Goal: Information Seeking & Learning: Learn about a topic

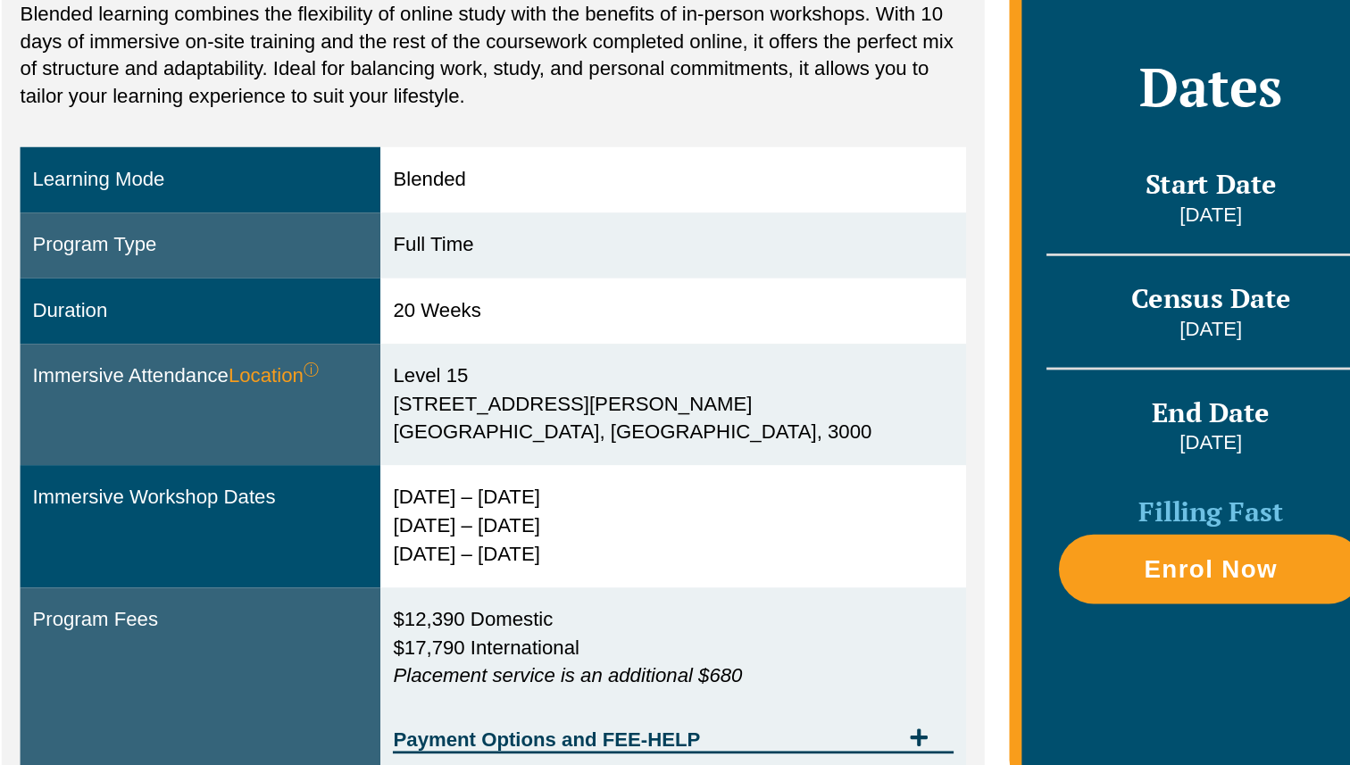
scroll to position [264, 0]
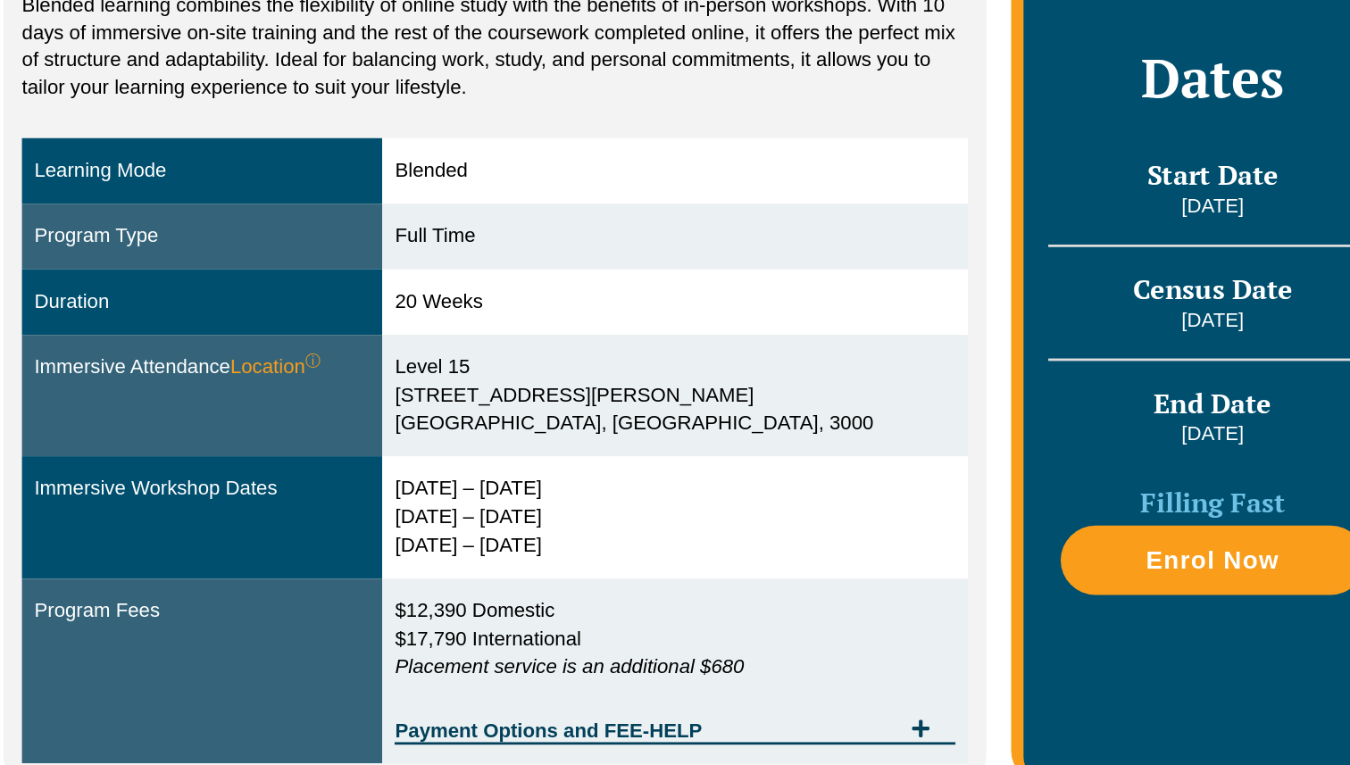
drag, startPoint x: 495, startPoint y: 559, endPoint x: 535, endPoint y: 582, distance: 46.4
click at [535, 584] on tr "Immersive Workshop Dates 29 Sep – 2 Oct 2025 9 – 11 Dec 2025 10 – 12 Feb 2026" at bounding box center [529, 586] width 682 height 88
click at [637, 601] on div "29 Sep – 2 Oct 2025 9 – 11 Dec 2025 10 – 12 Feb 2026" at bounding box center [659, 586] width 404 height 62
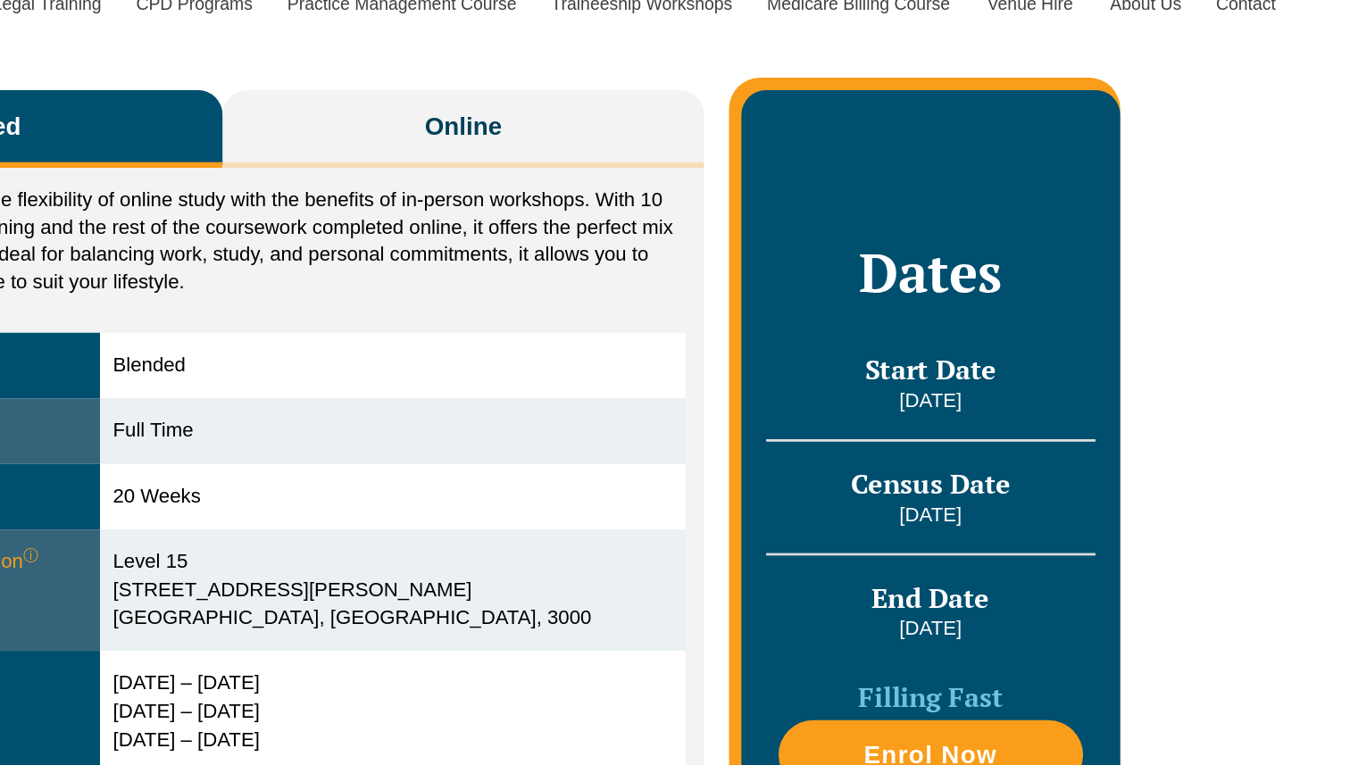
scroll to position [309, 0]
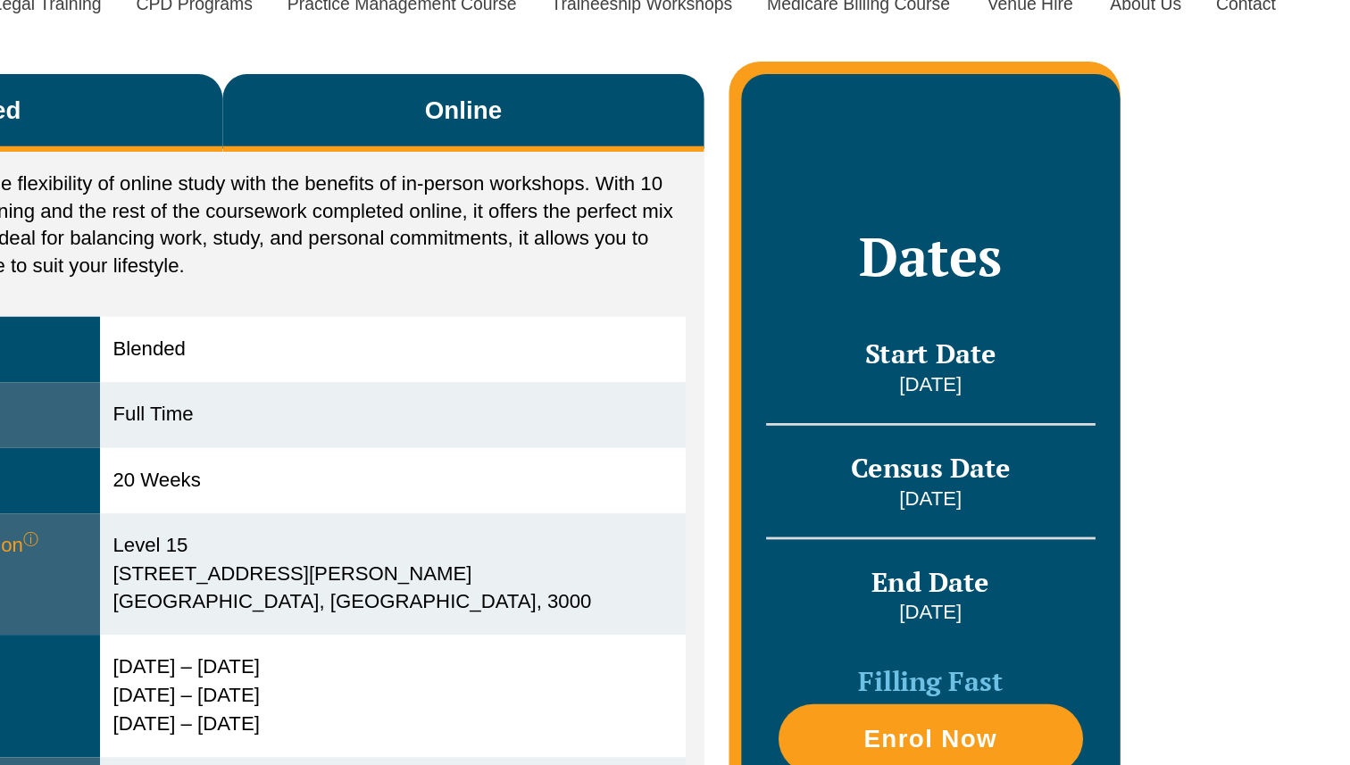
click at [754, 140] on button "Online" at bounding box center [710, 121] width 347 height 56
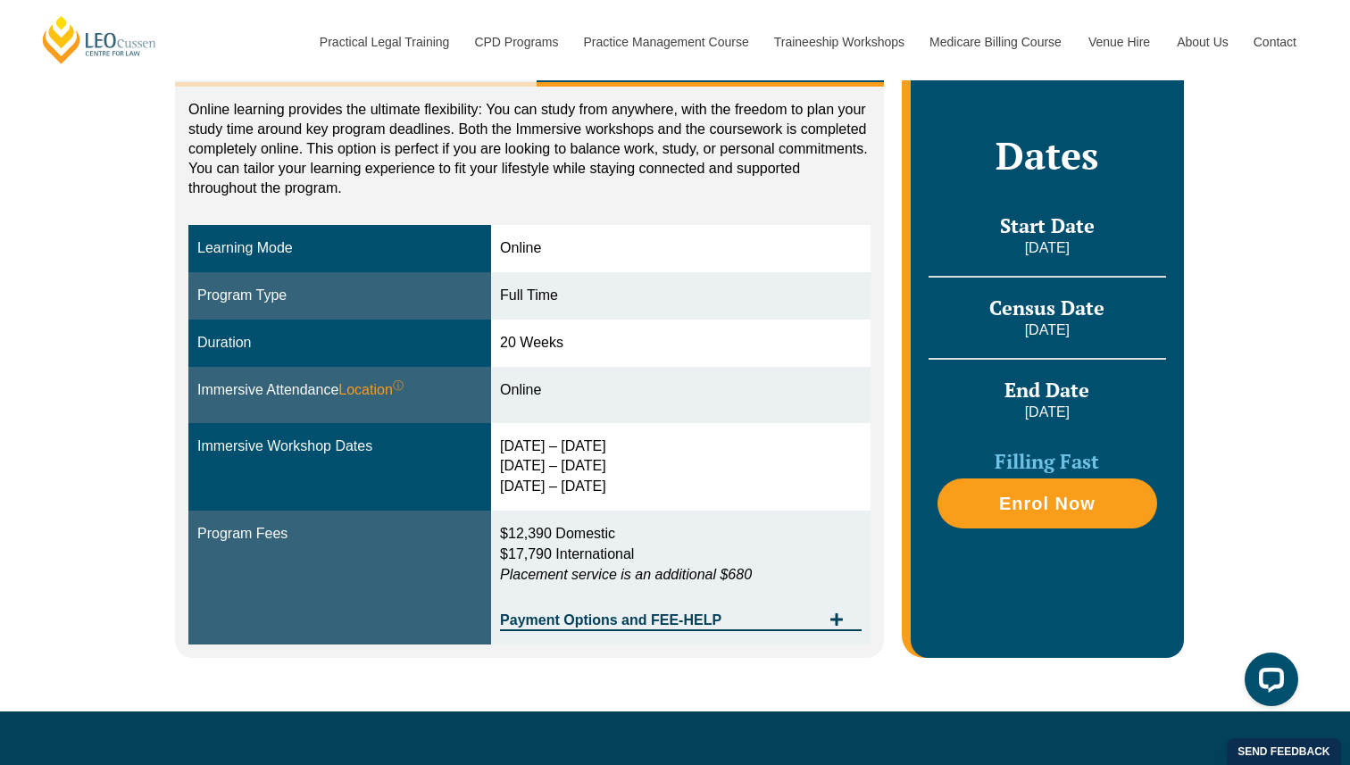
scroll to position [0, 0]
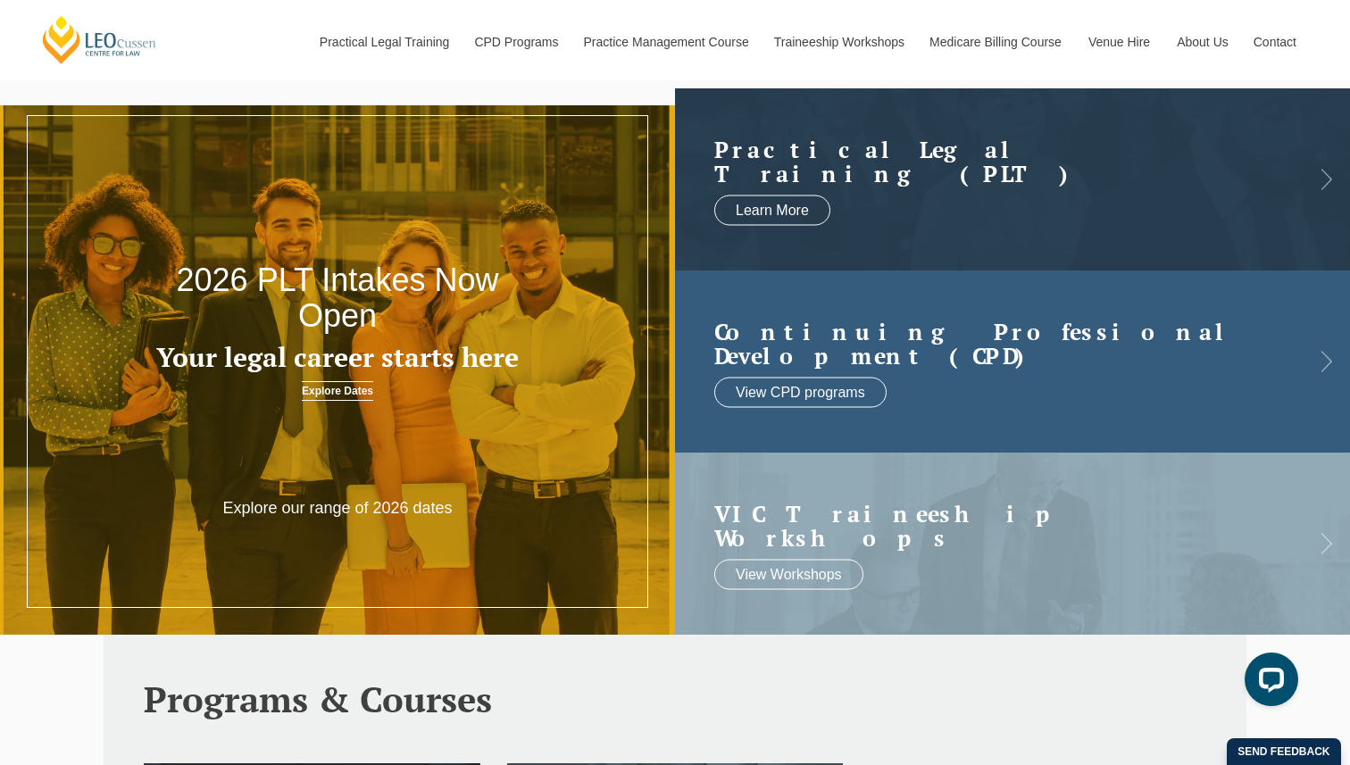
scroll to position [51, 0]
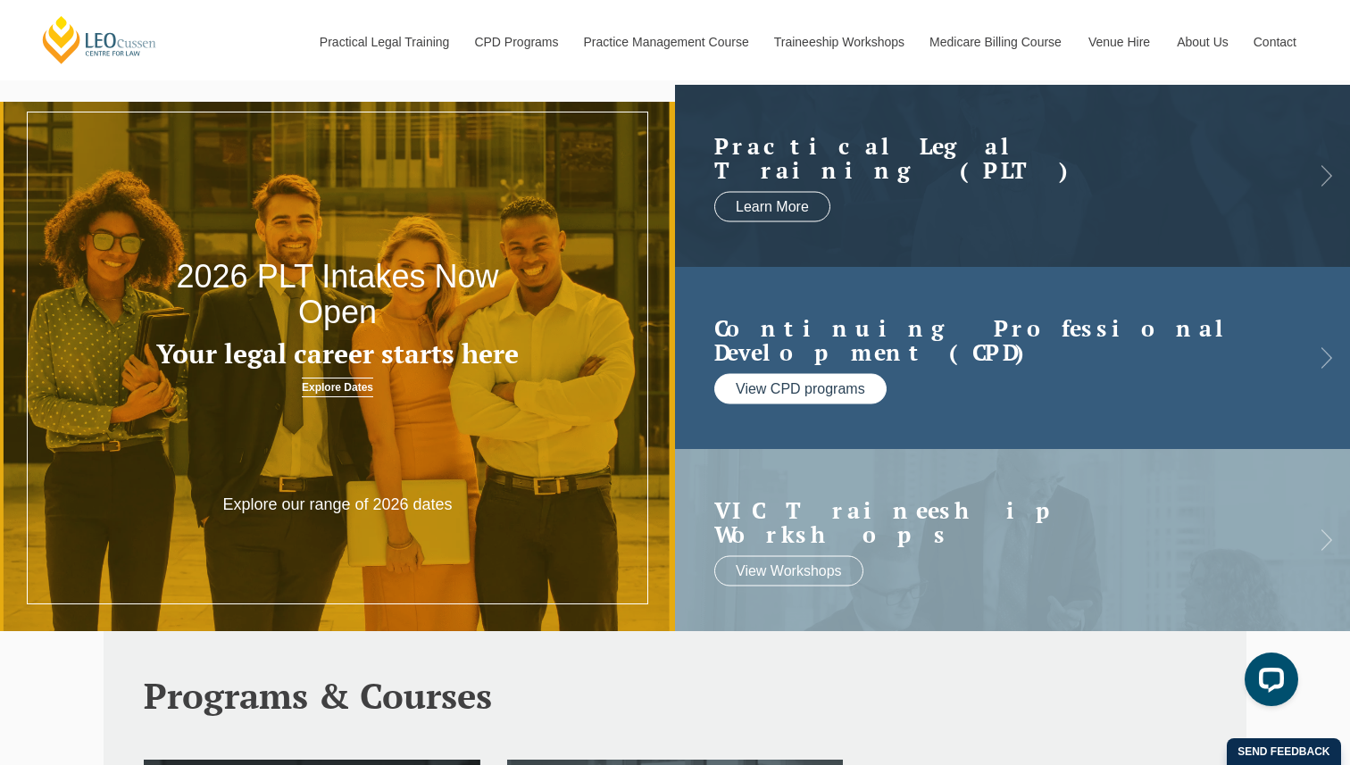
click at [792, 393] on link "View CPD programs" at bounding box center [800, 388] width 172 height 30
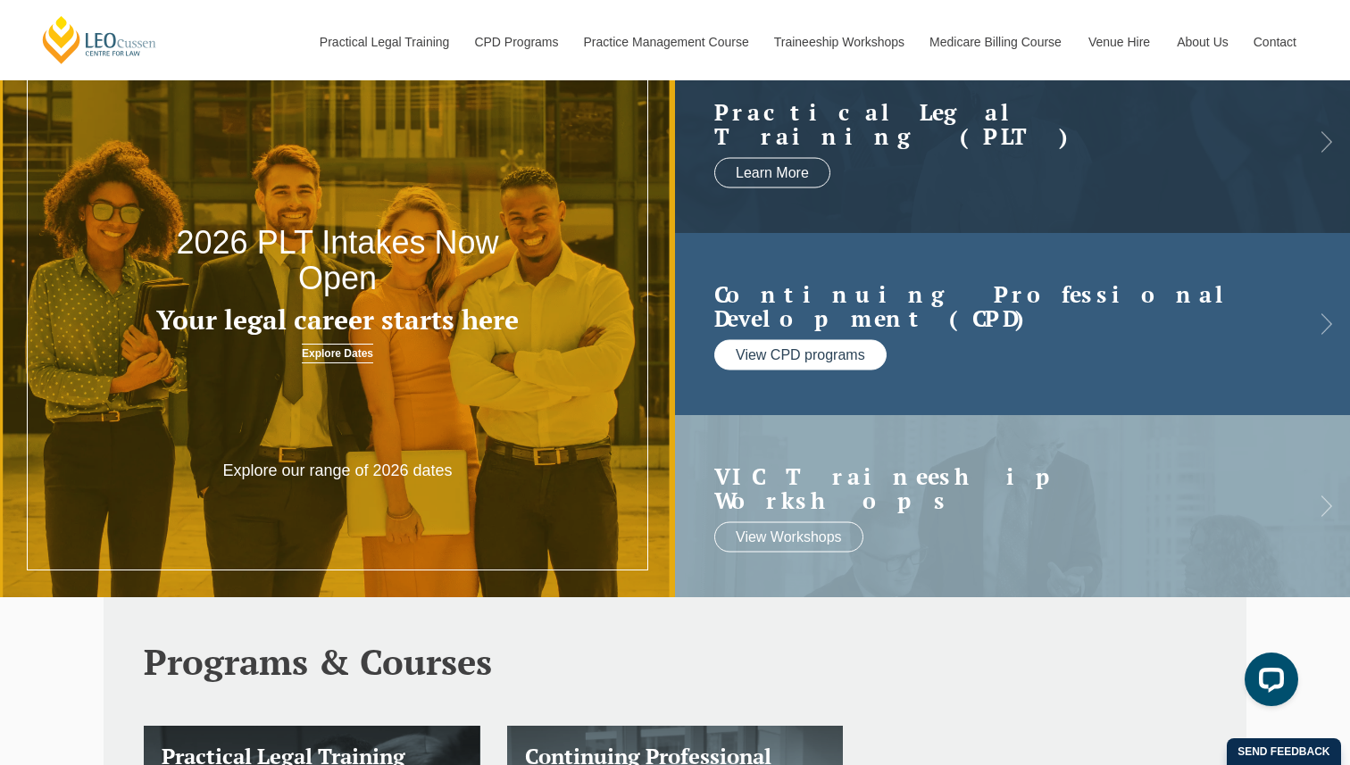
scroll to position [86, 0]
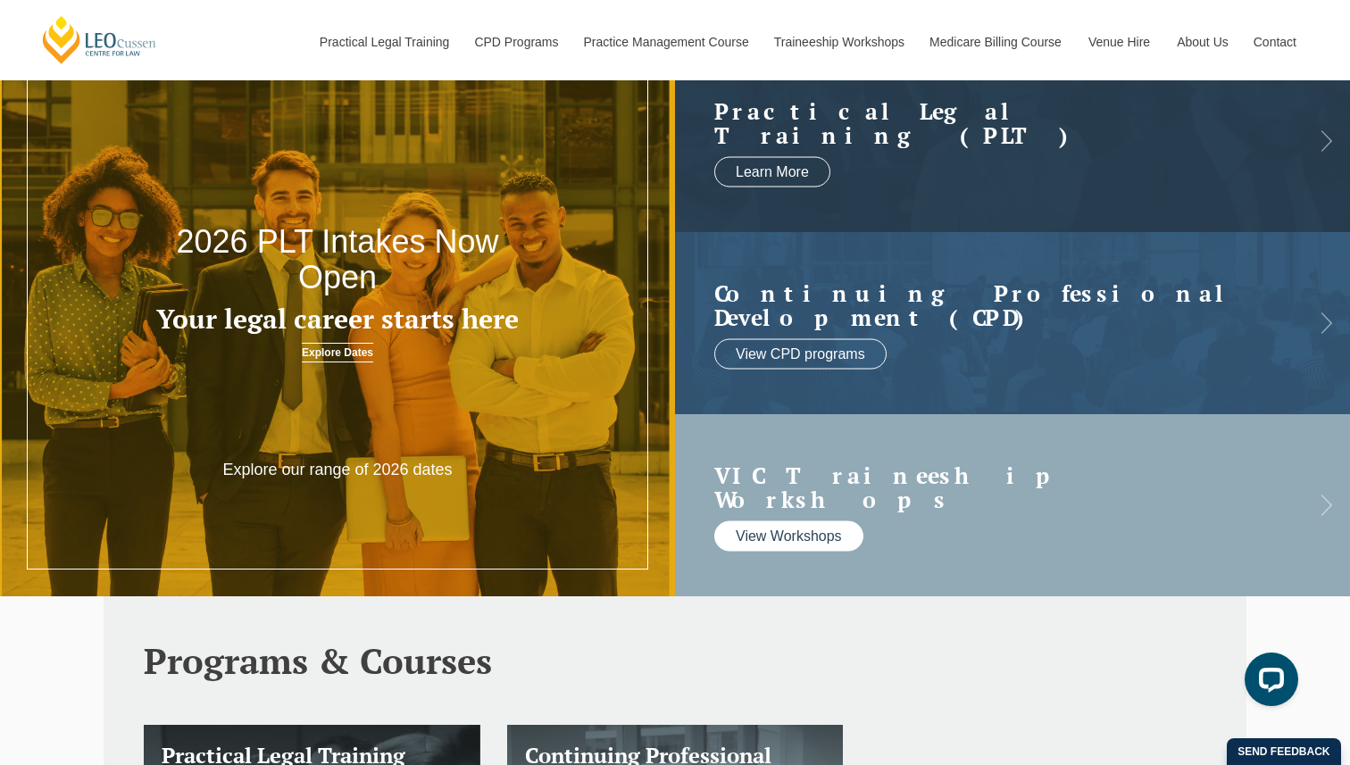
click at [763, 521] on link "View Workshops" at bounding box center [788, 536] width 149 height 30
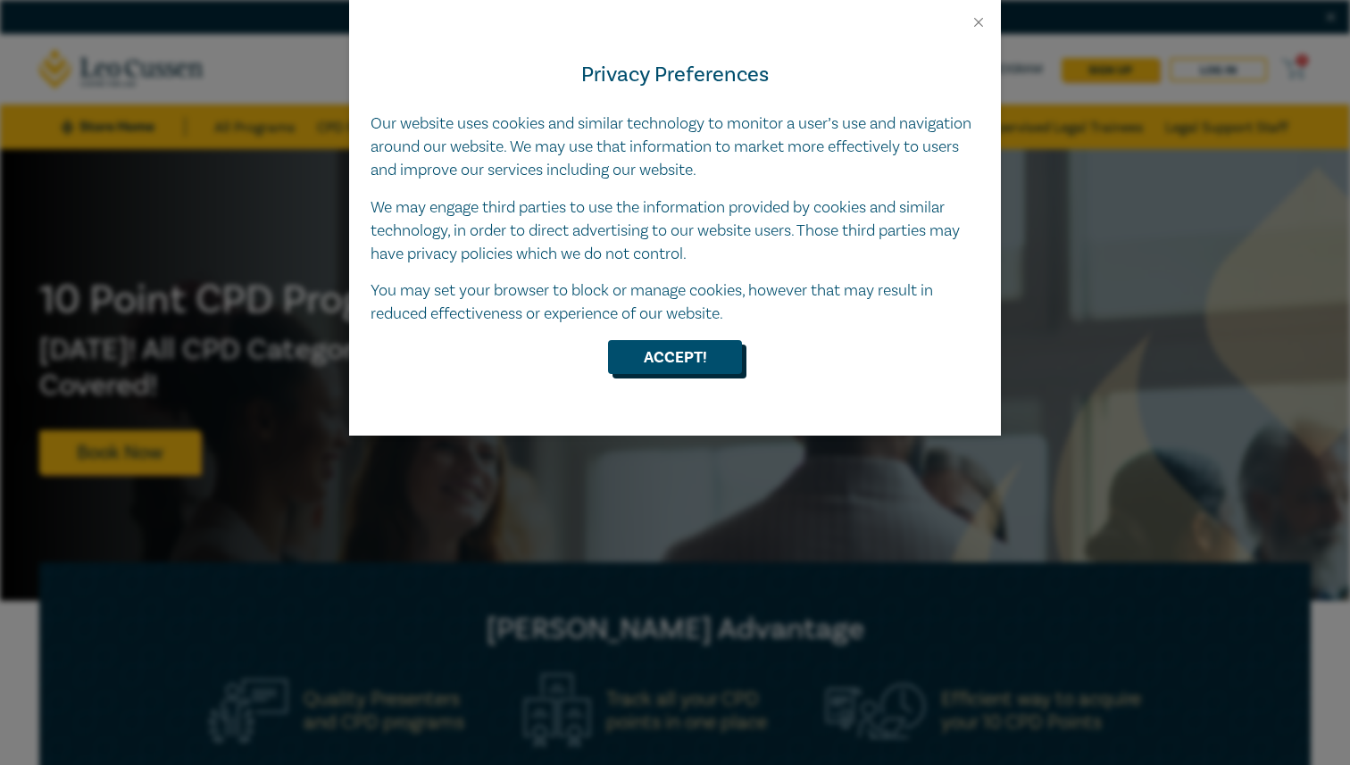
click at [654, 363] on button "Accept!" at bounding box center [675, 357] width 134 height 34
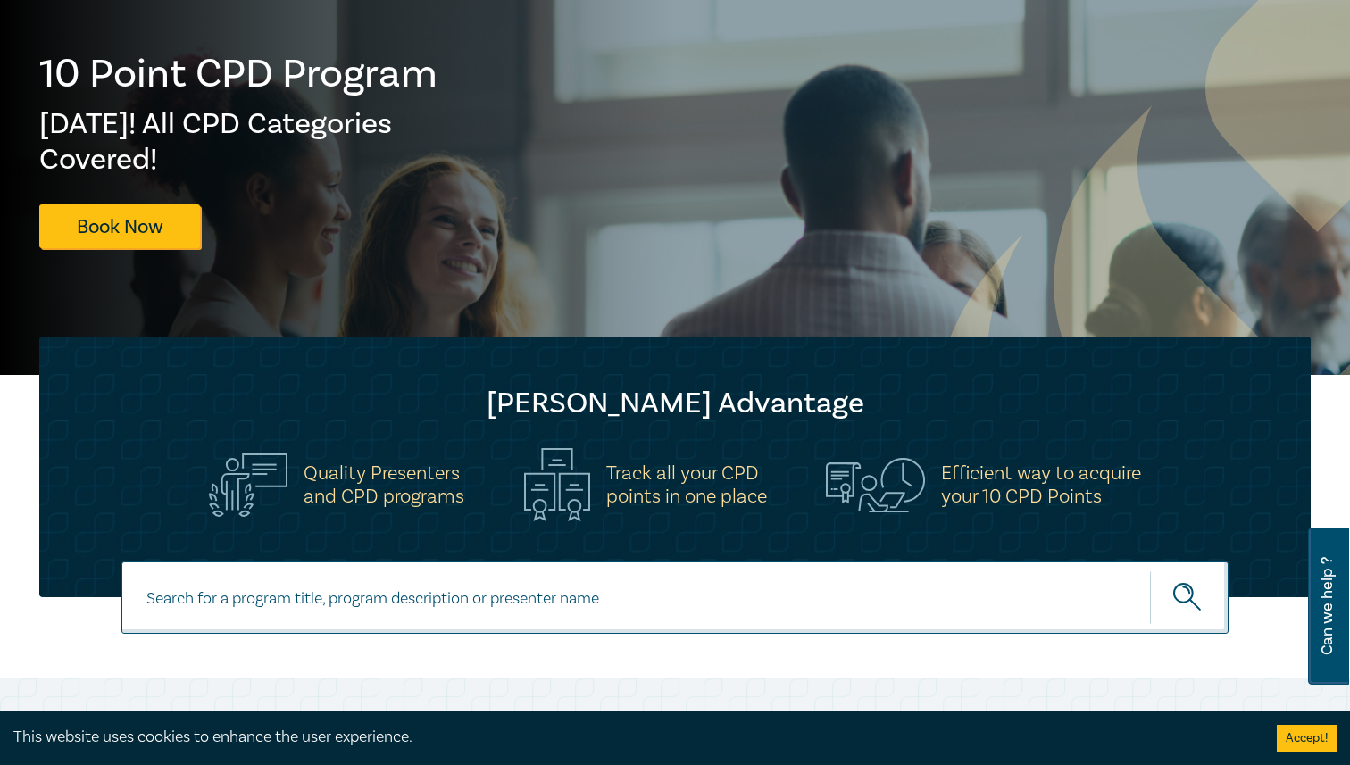
scroll to position [229, 0]
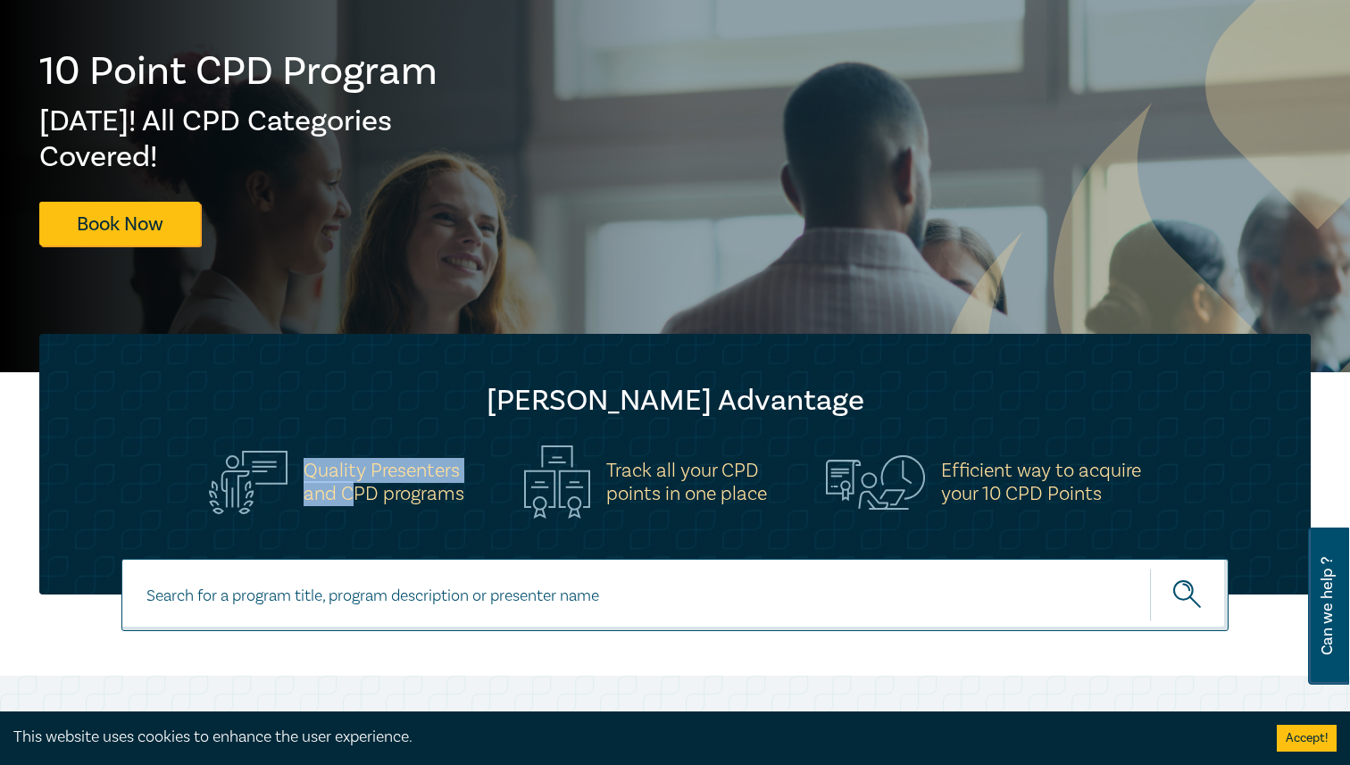
drag, startPoint x: 310, startPoint y: 466, endPoint x: 371, endPoint y: 492, distance: 66.0
click at [365, 492] on h5 "Quality Presenters and CPD programs" at bounding box center [384, 482] width 161 height 46
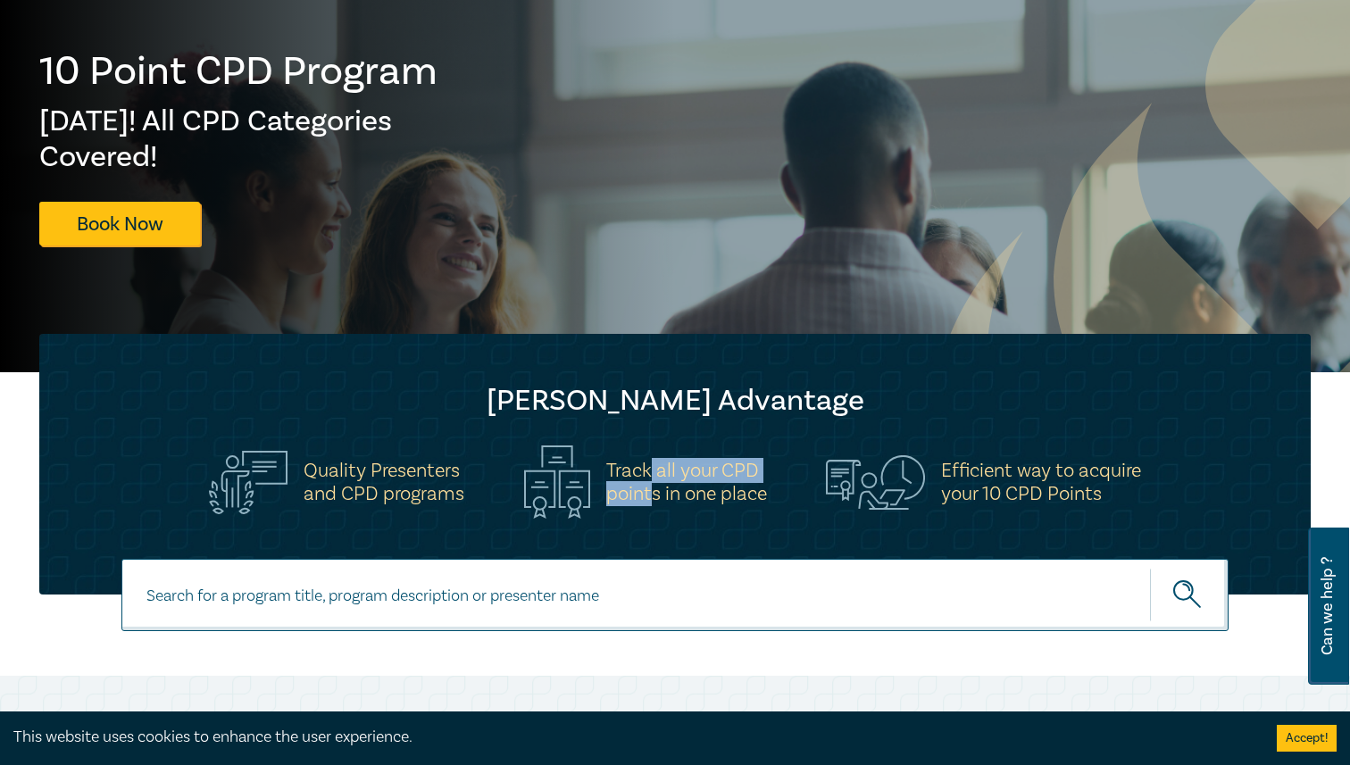
drag, startPoint x: 646, startPoint y: 474, endPoint x: 645, endPoint y: 488, distance: 14.3
click at [646, 491] on h5 "Track all your CPD points in one place" at bounding box center [686, 482] width 161 height 46
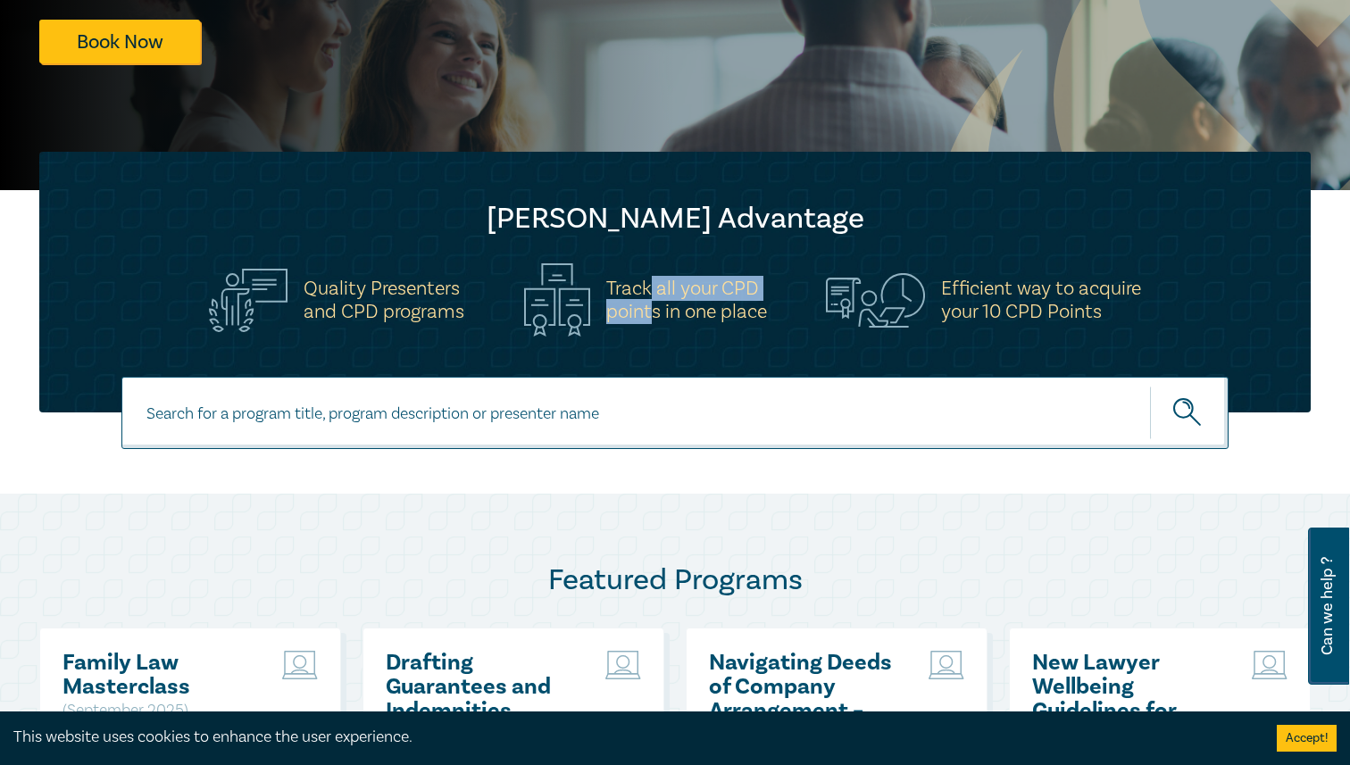
scroll to position [0, 0]
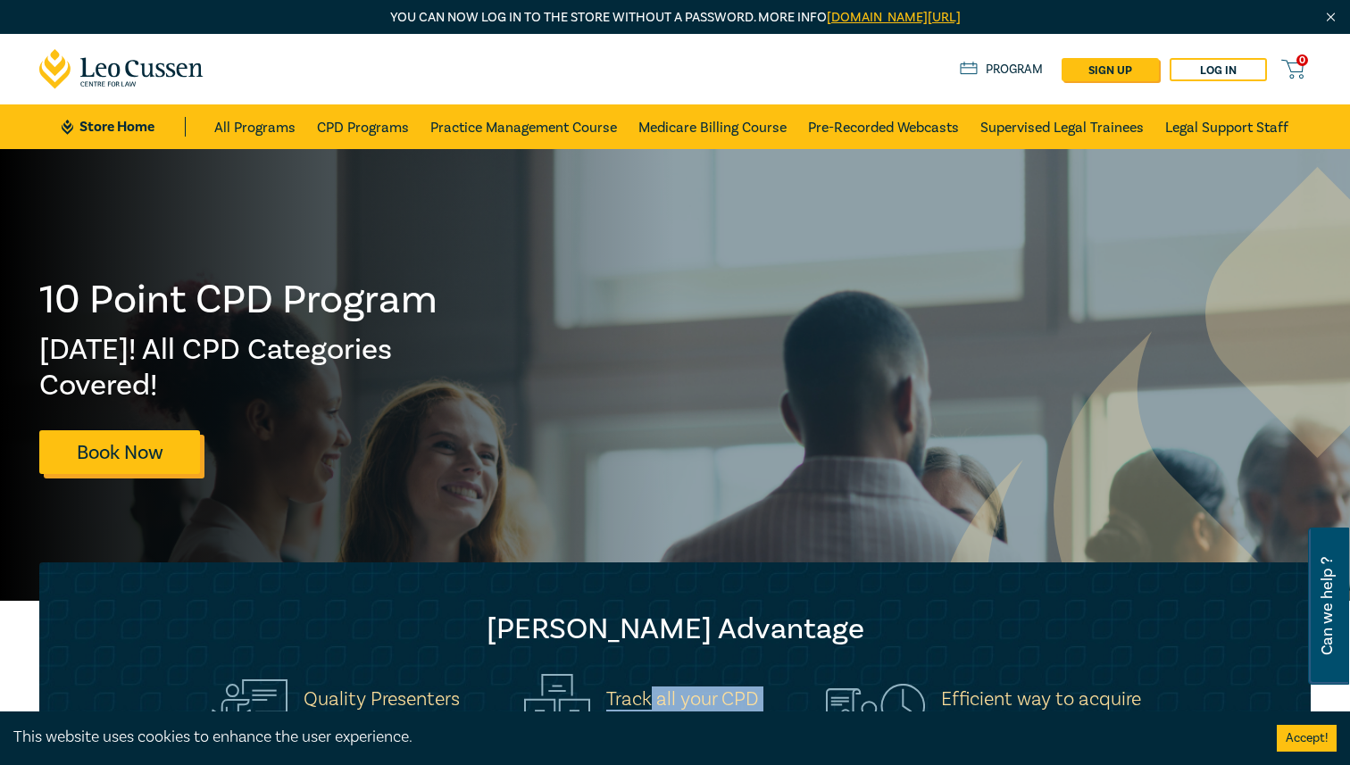
click at [91, 446] on link "Book Now" at bounding box center [119, 452] width 161 height 44
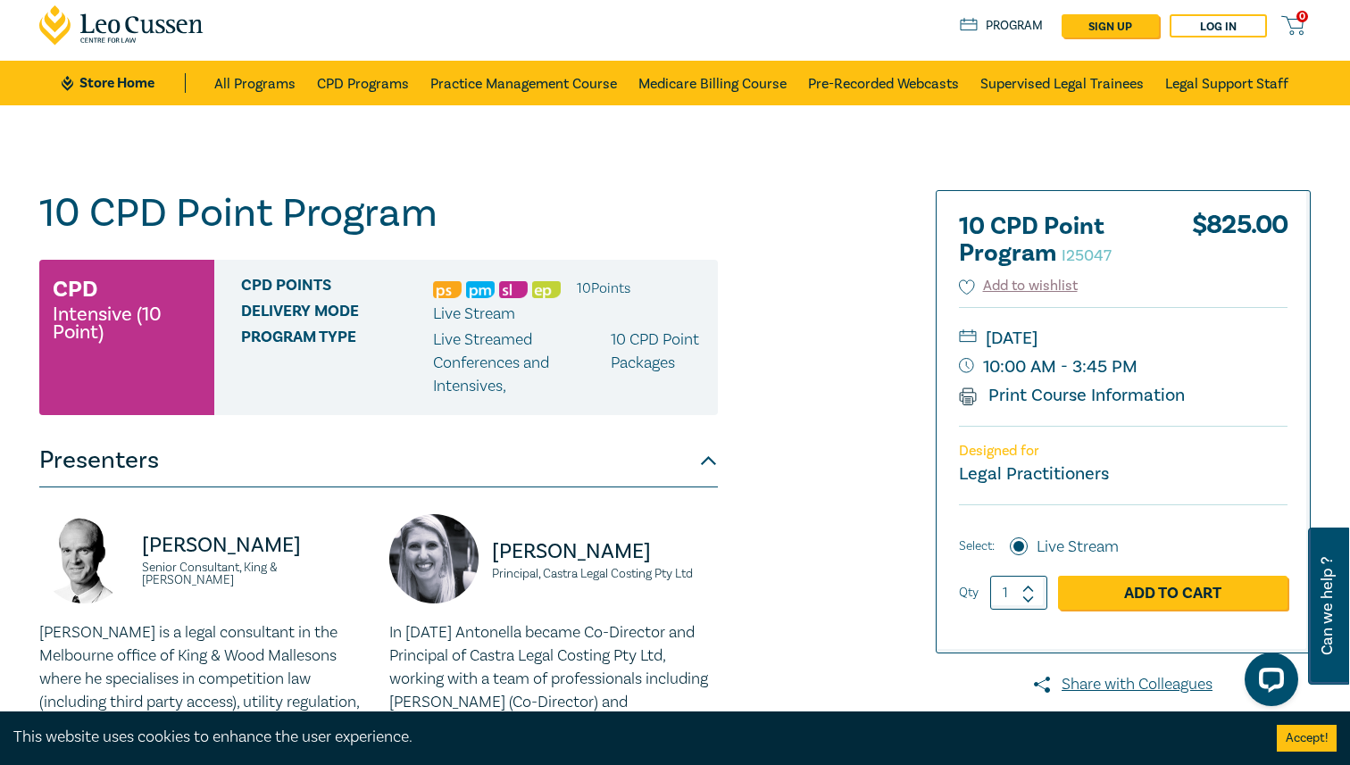
scroll to position [46, 0]
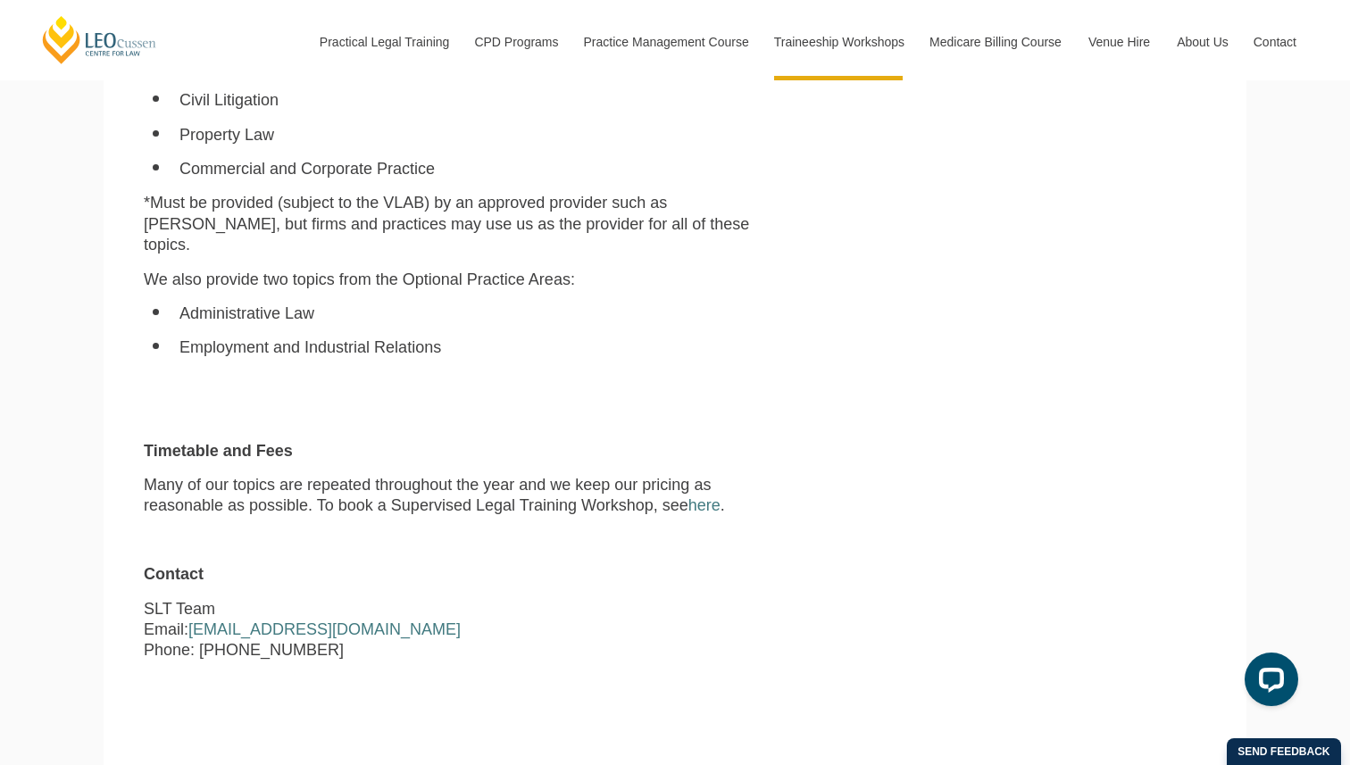
scroll to position [1487, 0]
